Goal: Information Seeking & Learning: Learn about a topic

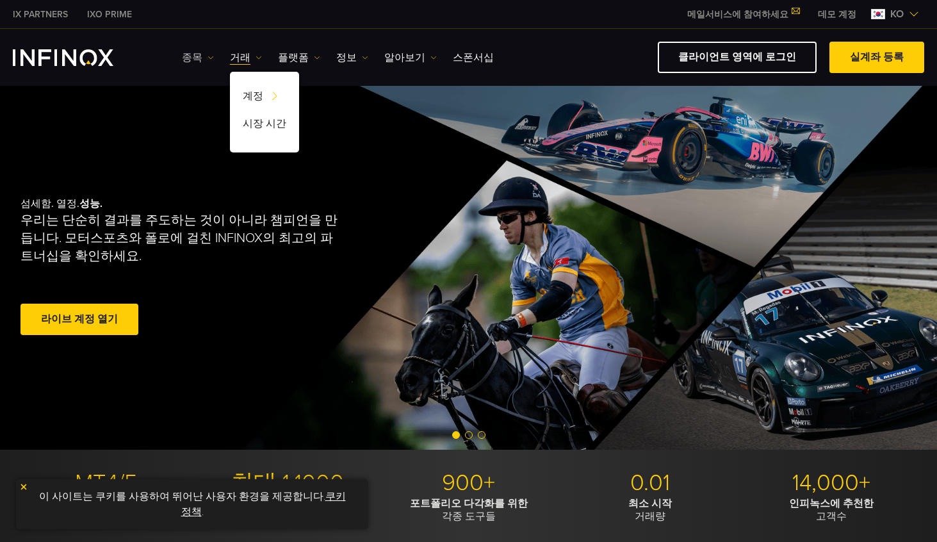
click at [191, 54] on link "종목" at bounding box center [198, 57] width 32 height 15
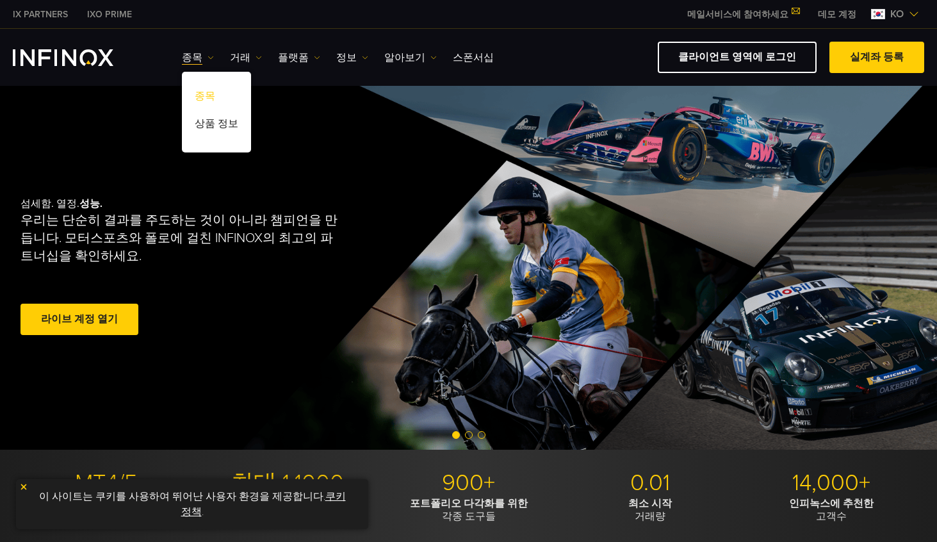
click at [212, 99] on link "종목" at bounding box center [216, 99] width 69 height 28
click at [206, 95] on link "종목" at bounding box center [216, 99] width 69 height 28
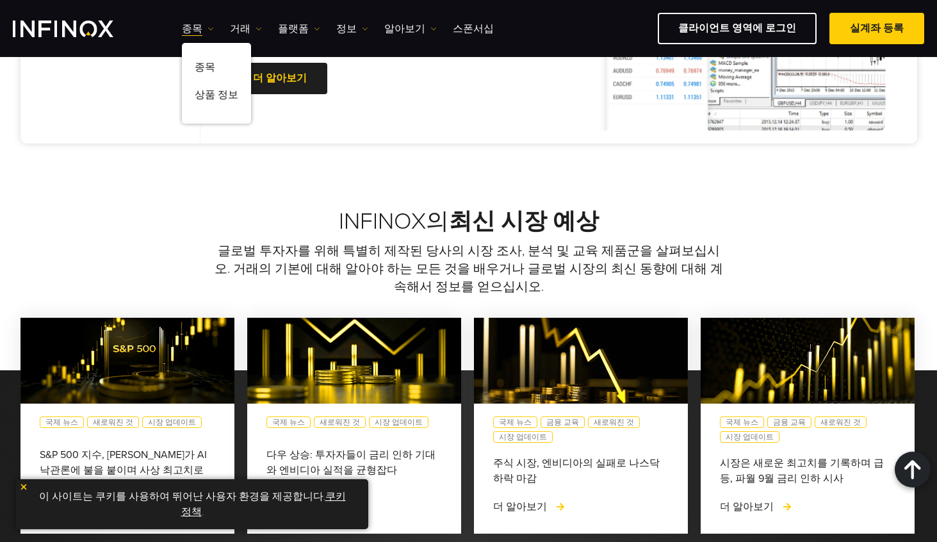
scroll to position [897, 0]
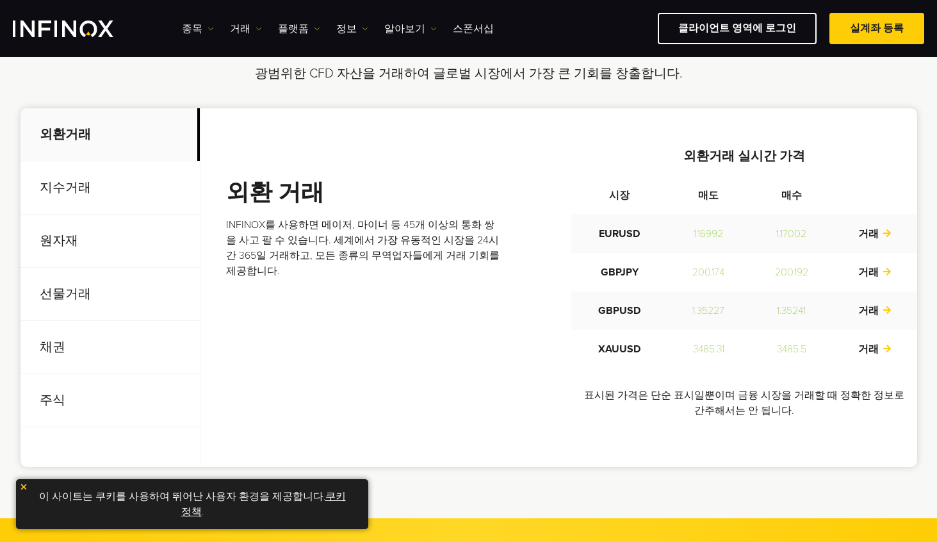
click at [461, 108] on div "시장을 움직이는 자산을 매수 또는 매도 광범위한 CFD 자산을 거래하여 글로벌 시장에서 가장 큰 기회를 창출합니다. 외환거래 지수거래 원자재 …" at bounding box center [469, 248] width 923 height 437
click at [291, 26] on link "플랫폼" at bounding box center [299, 28] width 42 height 15
click at [302, 69] on link "MT4" at bounding box center [327, 70] width 98 height 28
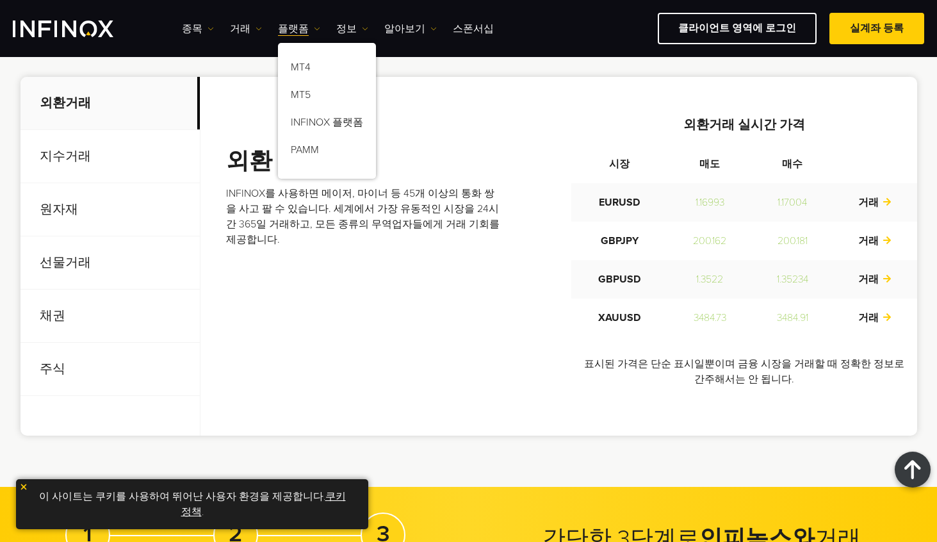
scroll to position [448, 0]
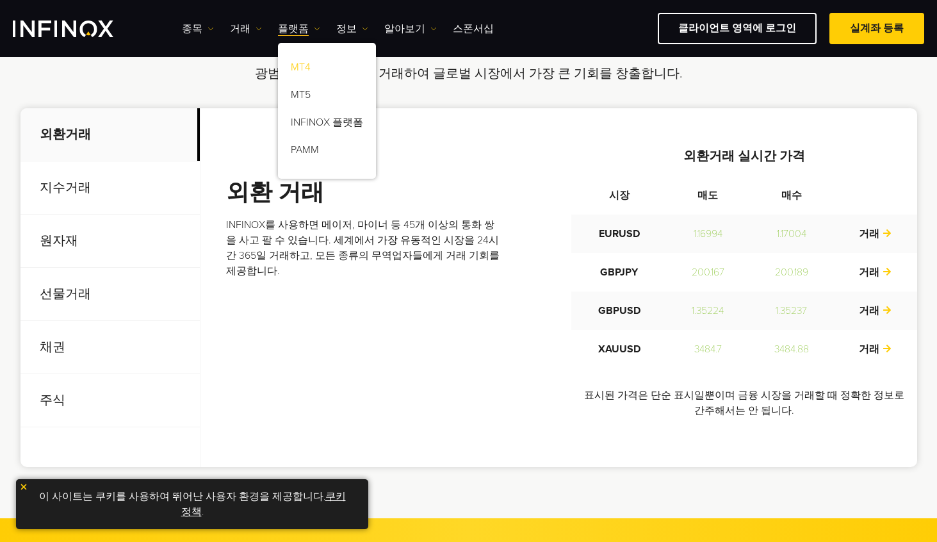
click at [295, 72] on link "MT4" at bounding box center [327, 70] width 98 height 28
click at [530, 370] on div "외환 거래 INFINOX를 사용하면 메이저, 마이너 등 45개 이상의 통화 쌍을 사고 팔 수 있습니다. 세계에서 가장 유동적인 시장을 24시간…" at bounding box center [571, 288] width 691 height 282
click at [274, 37] on div "종목 종목 상품 정보 거래 계정" at bounding box center [553, 28] width 743 height 31
click at [284, 36] on link "플랫폼" at bounding box center [299, 28] width 42 height 15
drag, startPoint x: 445, startPoint y: 324, endPoint x: 541, endPoint y: 225, distance: 137.7
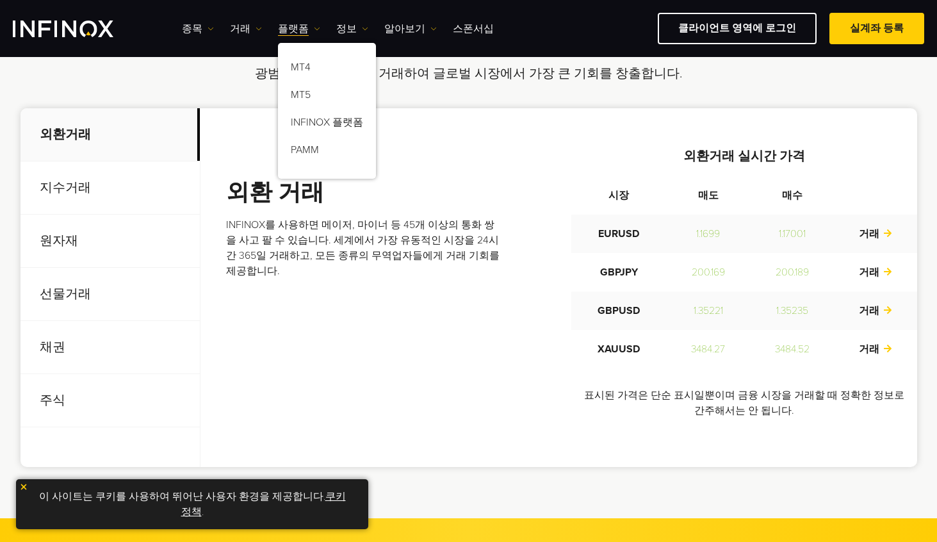
click at [447, 324] on div "외환 거래 INFINOX를 사용하면 메이저, 마이너 등 45개 이상의 통화 쌍을 사고 팔 수 있습니다. 세계에서 가장 유동적인 시장을 24시간…" at bounding box center [571, 288] width 691 height 282
